Goal: Communication & Community: Answer question/provide support

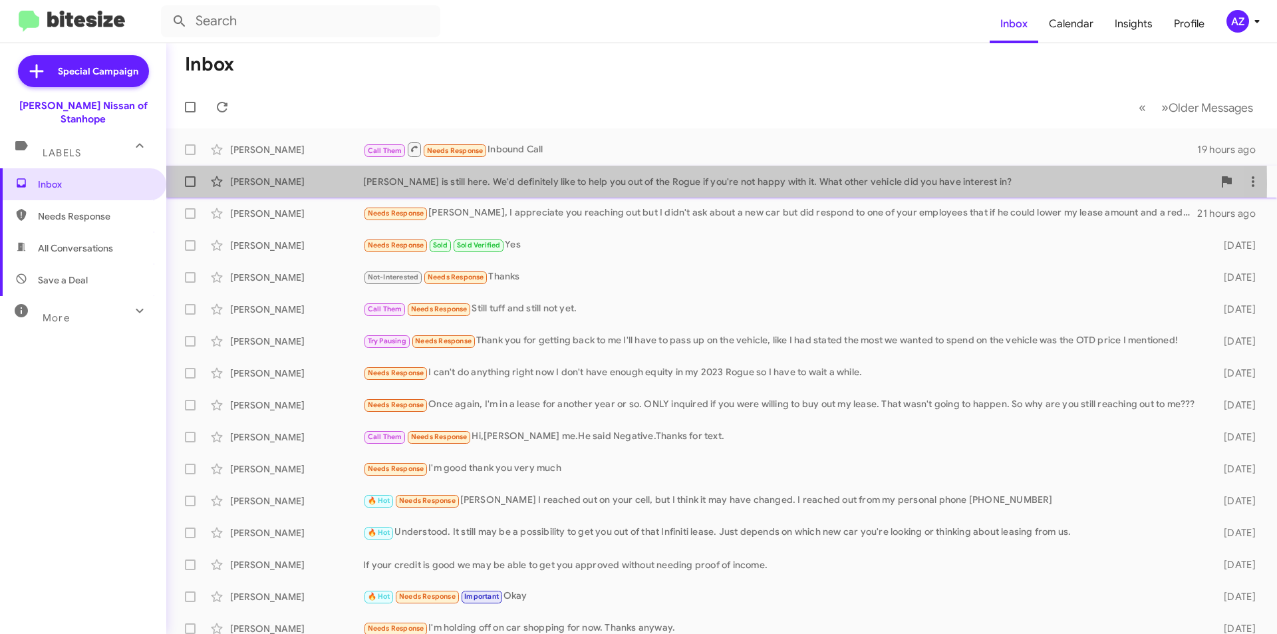
click at [326, 184] on div "[PERSON_NAME]" at bounding box center [296, 181] width 133 height 13
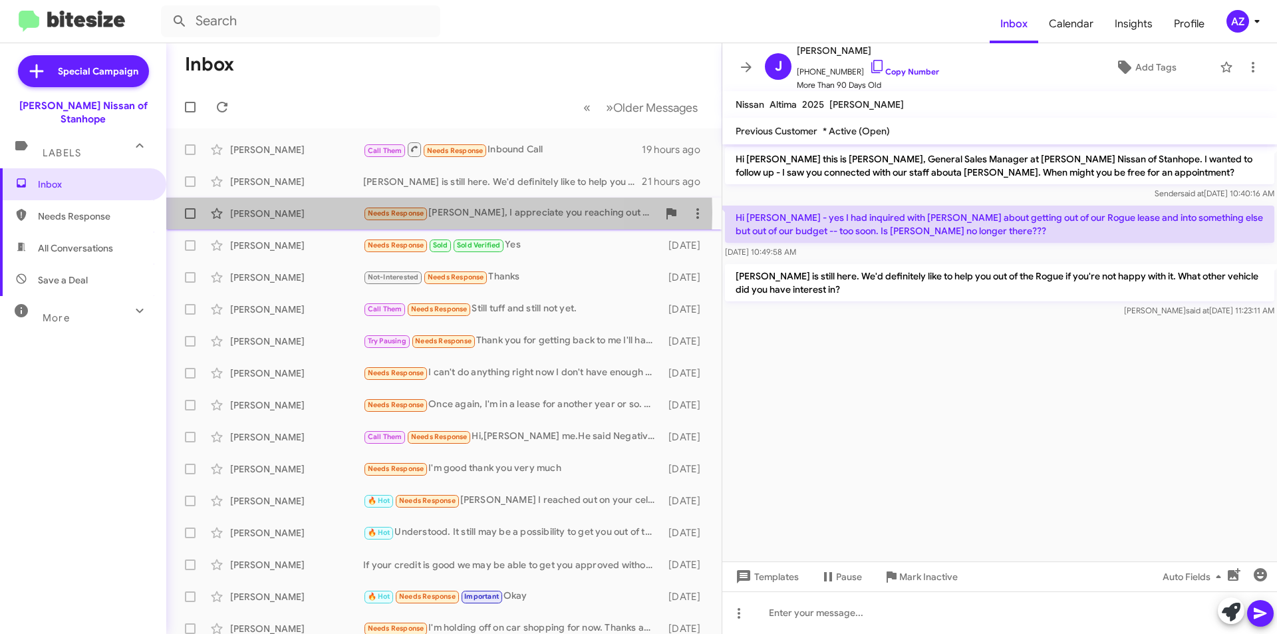
click at [330, 213] on div "[PERSON_NAME]" at bounding box center [296, 213] width 133 height 13
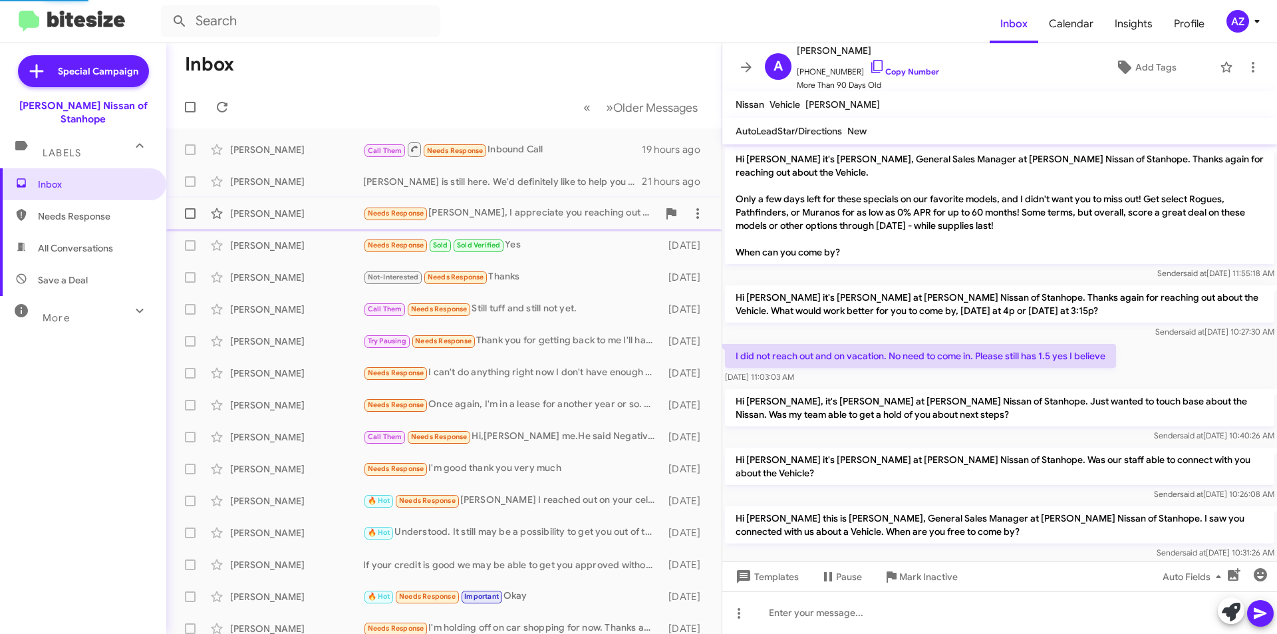
scroll to position [206, 0]
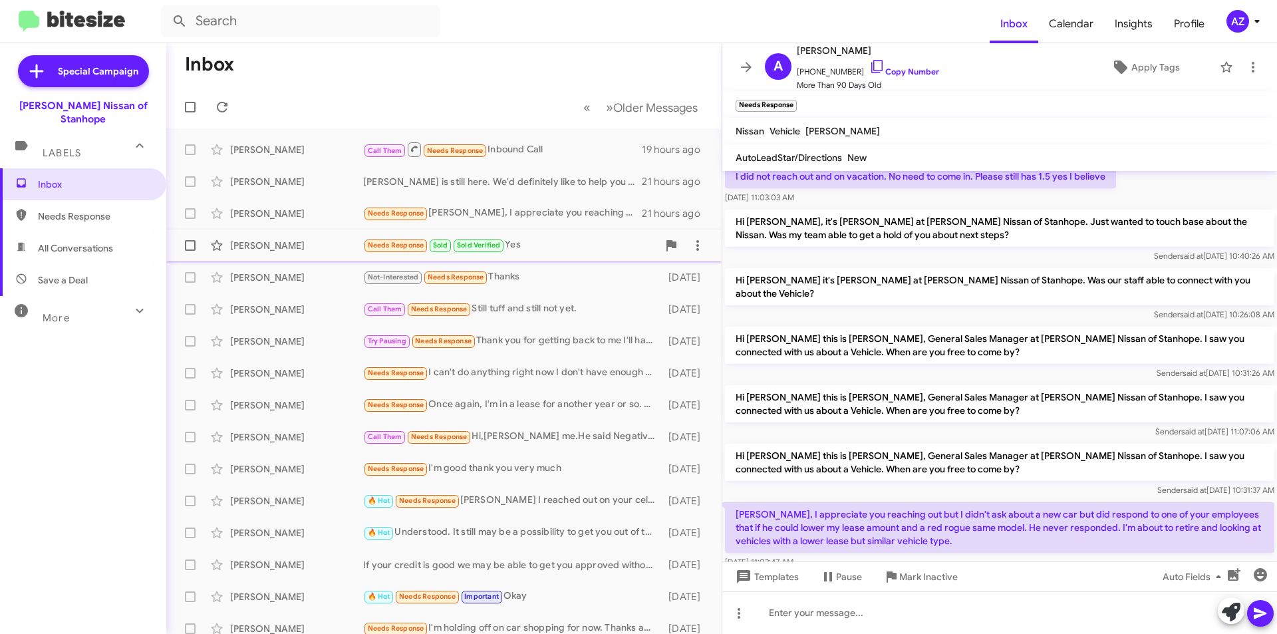
click at [324, 245] on div "[PERSON_NAME]" at bounding box center [296, 245] width 133 height 13
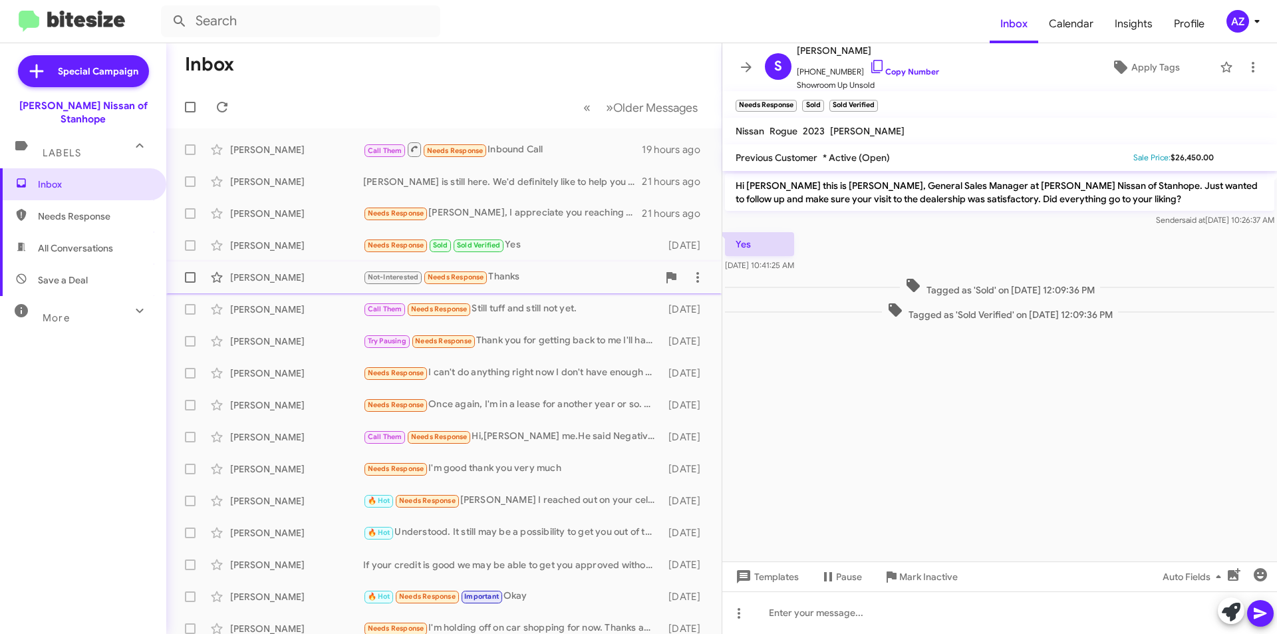
click at [325, 273] on div "[PERSON_NAME]" at bounding box center [296, 277] width 133 height 13
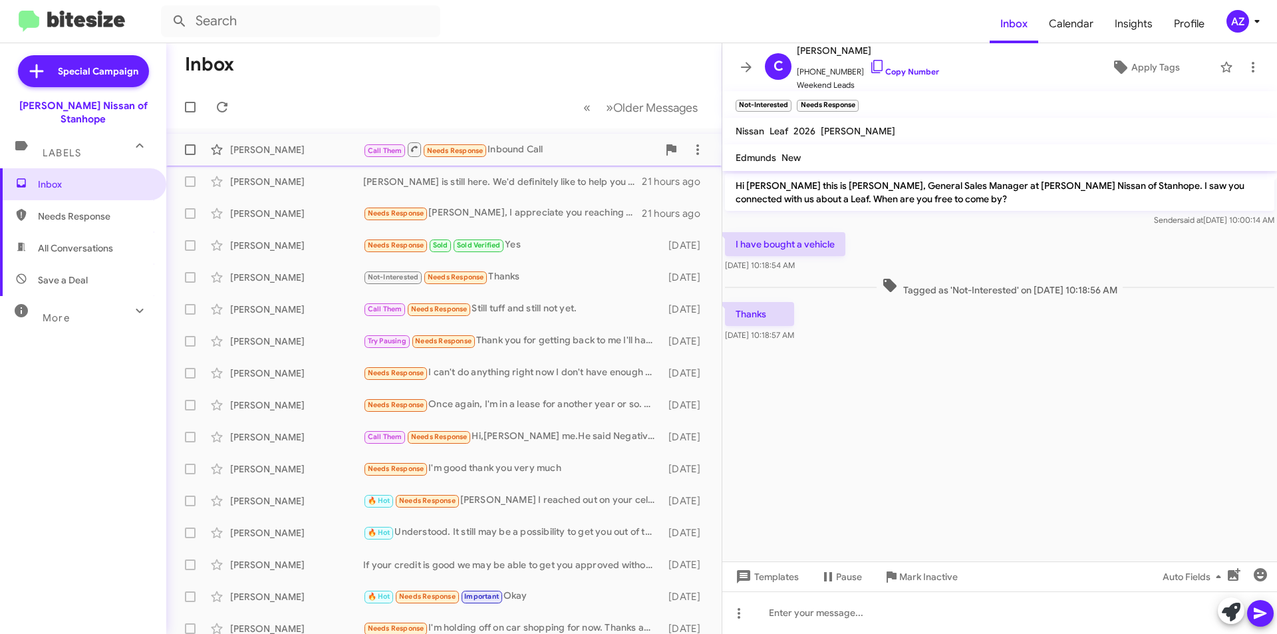
click at [297, 149] on div "[PERSON_NAME]" at bounding box center [296, 149] width 133 height 13
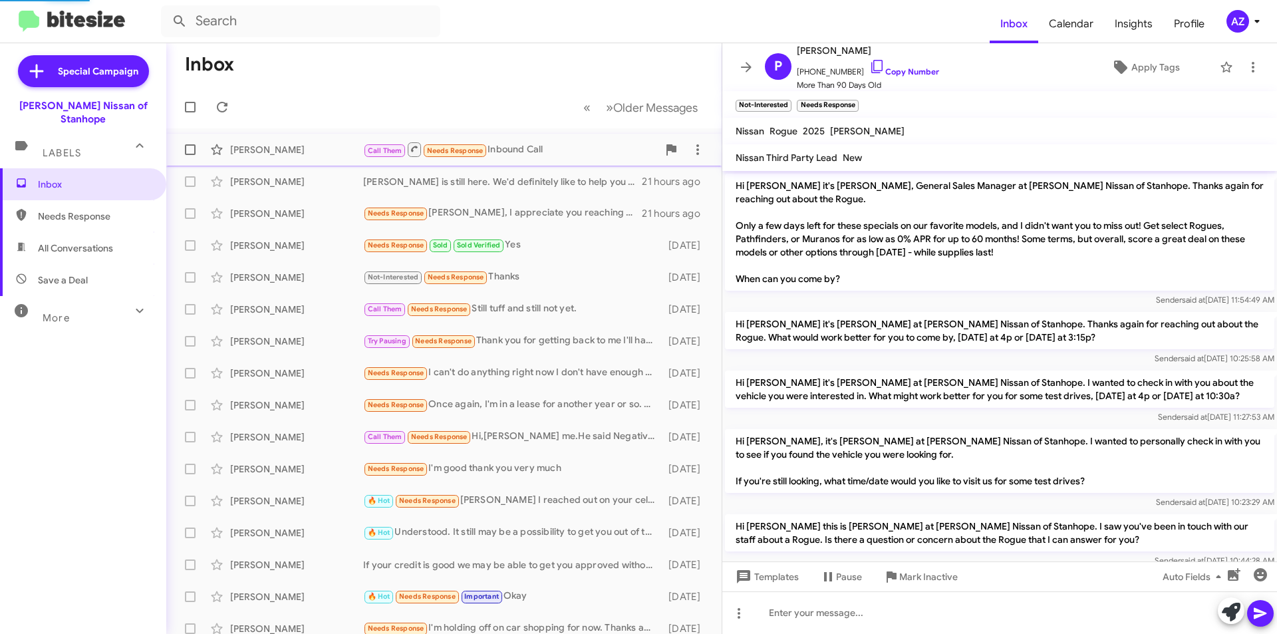
scroll to position [655, 0]
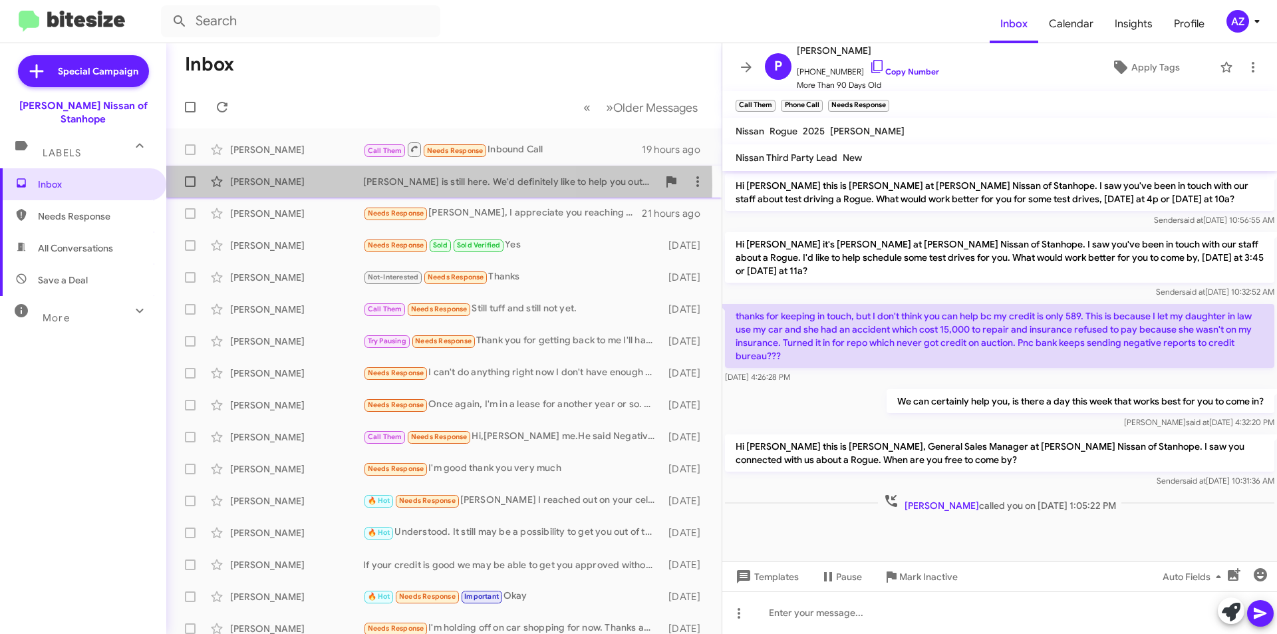
click at [306, 186] on div "[PERSON_NAME]" at bounding box center [296, 181] width 133 height 13
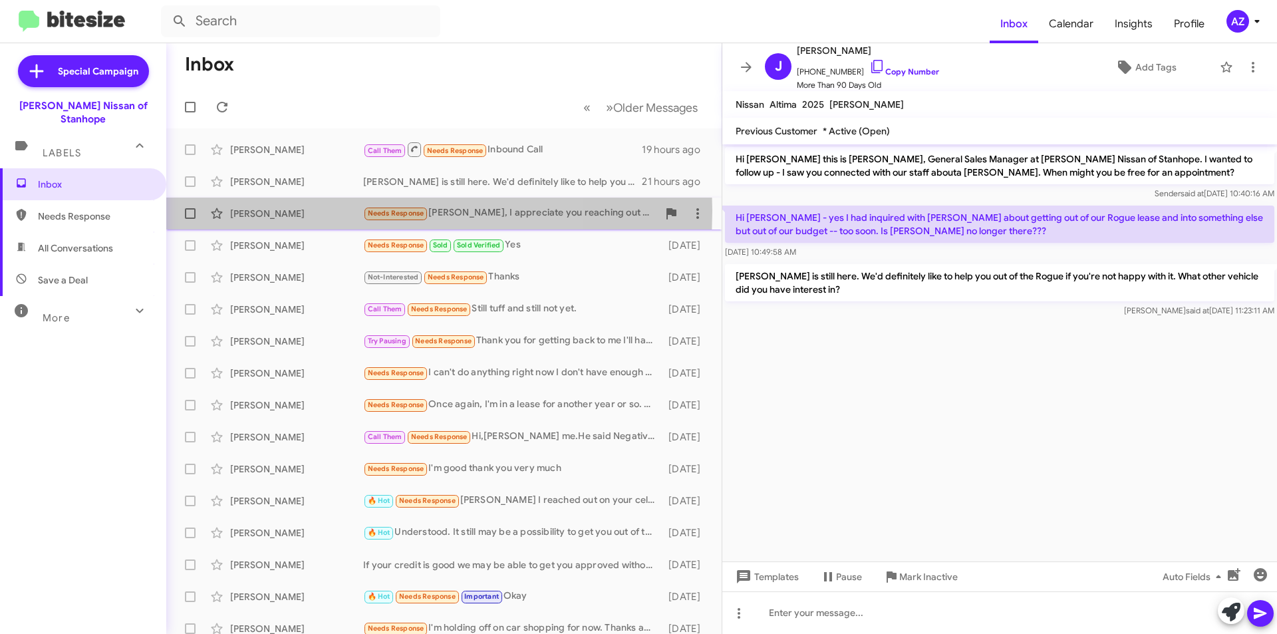
click at [309, 211] on div "[PERSON_NAME]" at bounding box center [296, 213] width 133 height 13
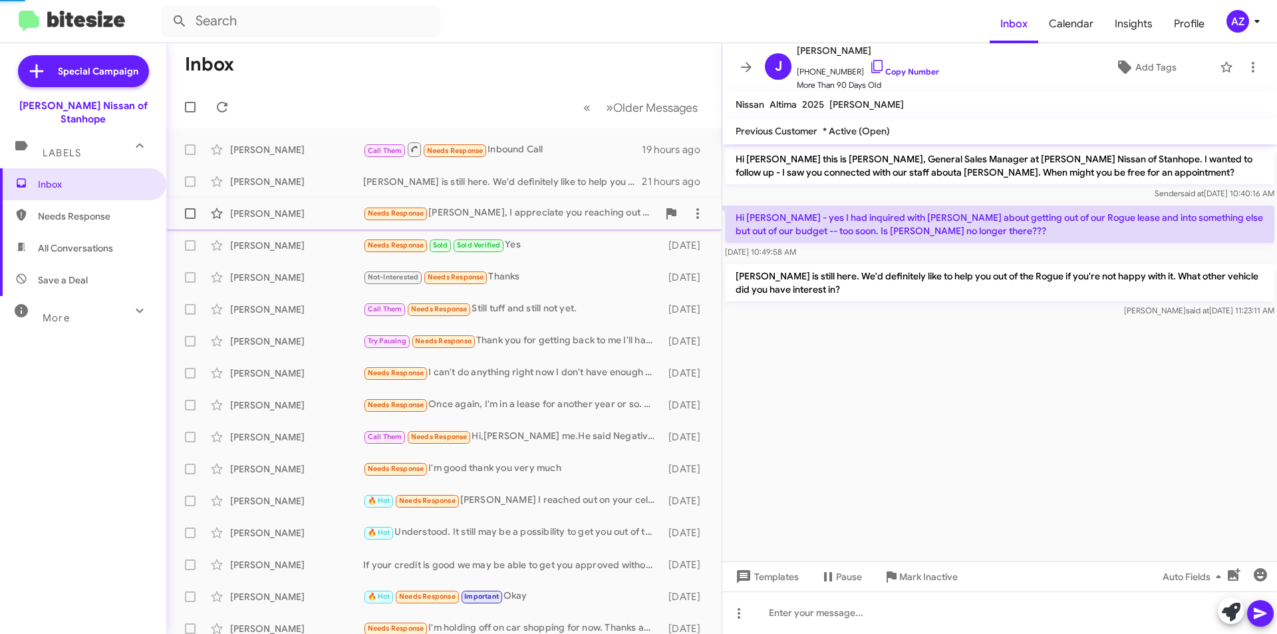
scroll to position [206, 0]
